Goal: Task Accomplishment & Management: Use online tool/utility

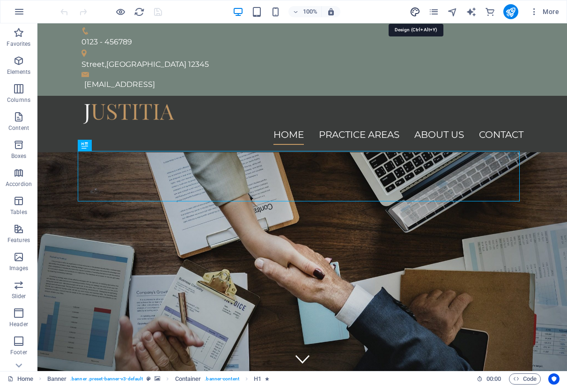
click at [411, 9] on icon "design" at bounding box center [414, 12] width 11 height 11
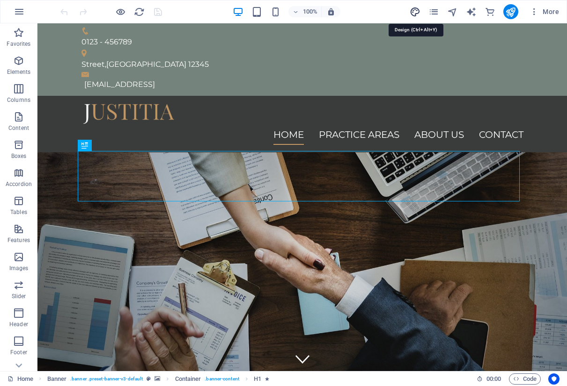
select select "px"
select select "400"
select select "px"
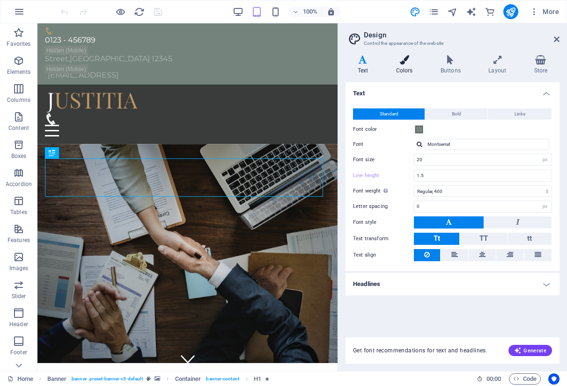
click at [401, 72] on h4 "Colors" at bounding box center [406, 65] width 44 height 20
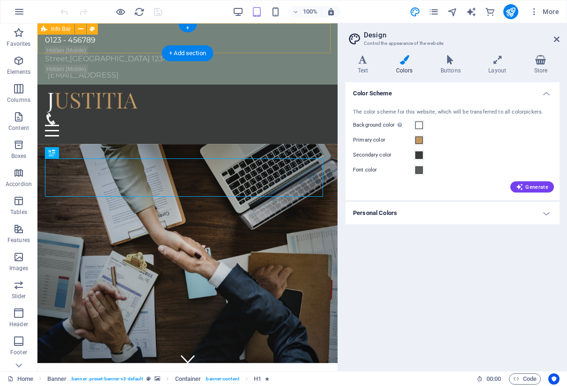
click at [153, 33] on div "0123 - 456789 [GEOGRAPHIC_DATA] [EMAIL_ADDRESS]" at bounding box center [187, 53] width 300 height 61
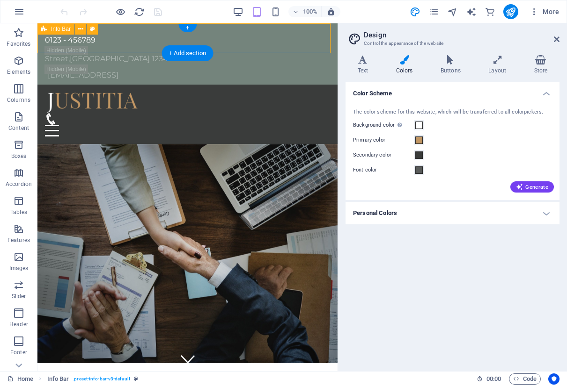
click at [153, 33] on div "0123 - 456789 [GEOGRAPHIC_DATA] [EMAIL_ADDRESS]" at bounding box center [187, 53] width 300 height 61
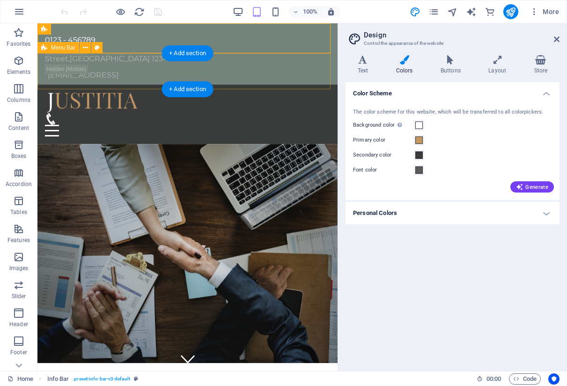
click at [245, 85] on div "Home Practice Areas About us Contact Menu" at bounding box center [187, 114] width 300 height 59
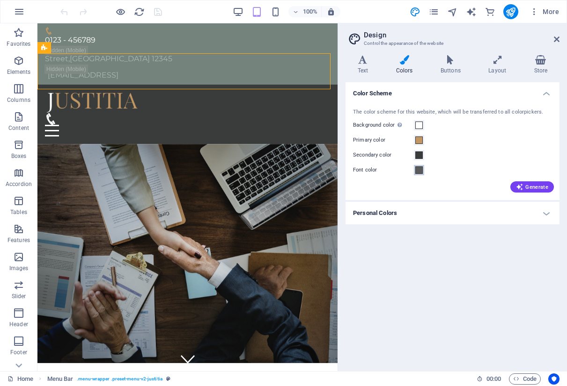
click at [418, 172] on span at bounding box center [418, 170] width 7 height 7
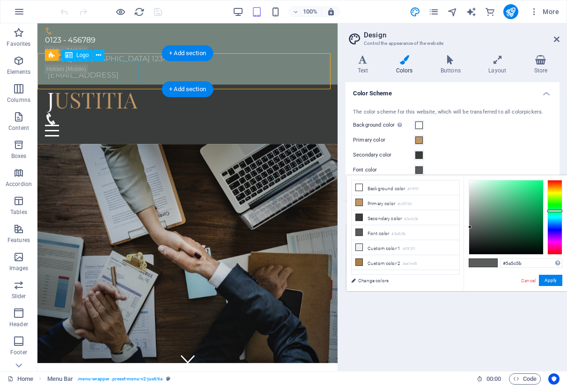
click at [110, 92] on div at bounding box center [187, 102] width 285 height 21
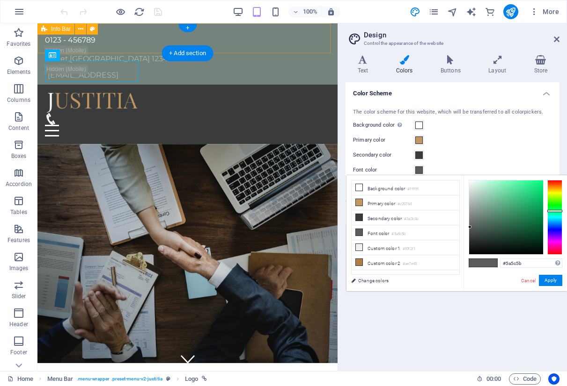
click at [265, 42] on div "0123 - 456789 [GEOGRAPHIC_DATA] [EMAIL_ADDRESS]" at bounding box center [187, 53] width 300 height 61
click at [93, 28] on icon at bounding box center [92, 29] width 5 height 10
select select "rem"
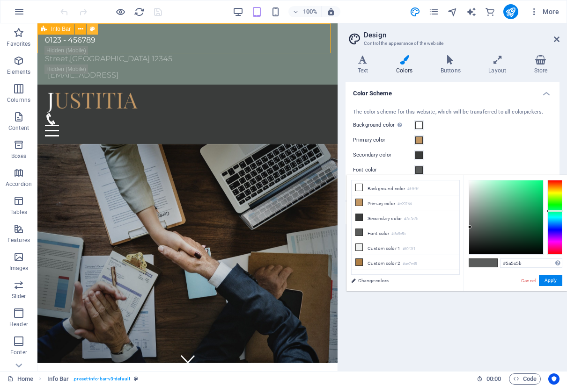
select select "rem"
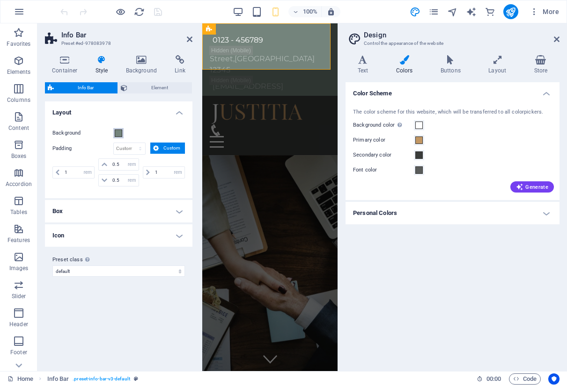
click at [116, 132] on span at bounding box center [118, 133] width 7 height 7
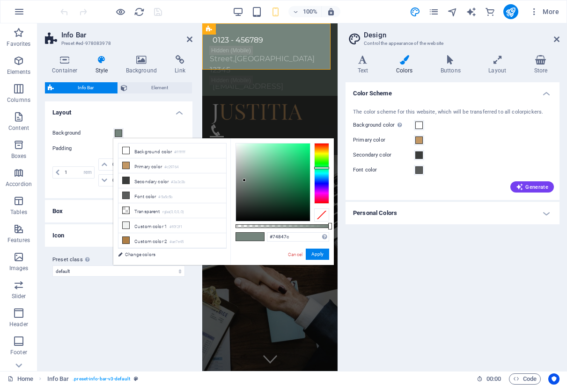
click at [175, 323] on div "Variants Default Layout Background Padding px rem % vh vw Custom Custom 1 px re…" at bounding box center [118, 233] width 147 height 262
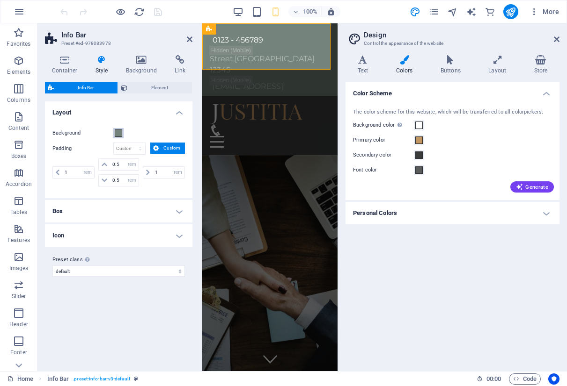
click at [119, 134] on span at bounding box center [118, 133] width 7 height 7
